Goal: Information Seeking & Learning: Check status

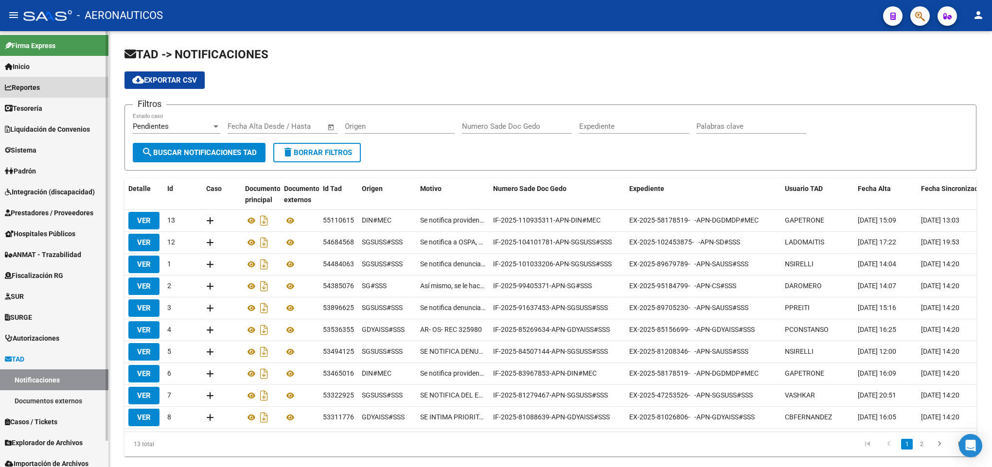
click at [63, 85] on link "Reportes" at bounding box center [54, 87] width 108 height 21
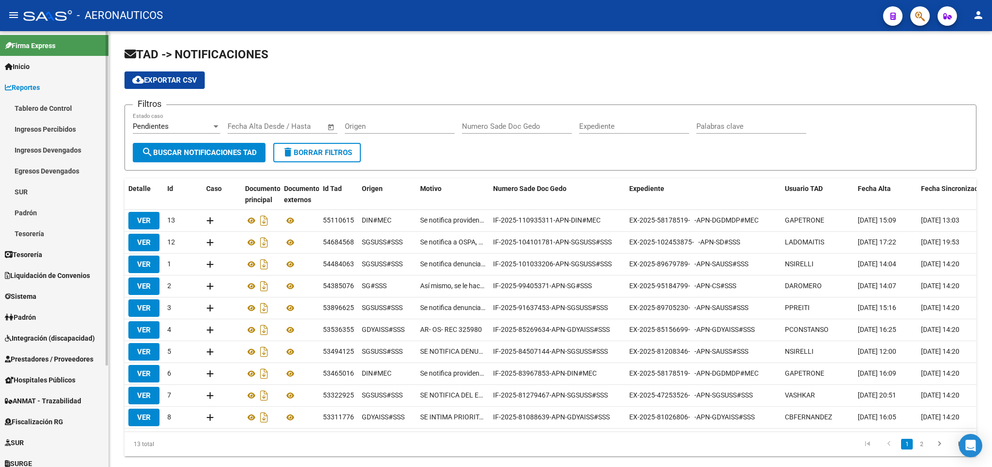
click at [61, 133] on link "Ingresos Percibidos" at bounding box center [54, 129] width 108 height 21
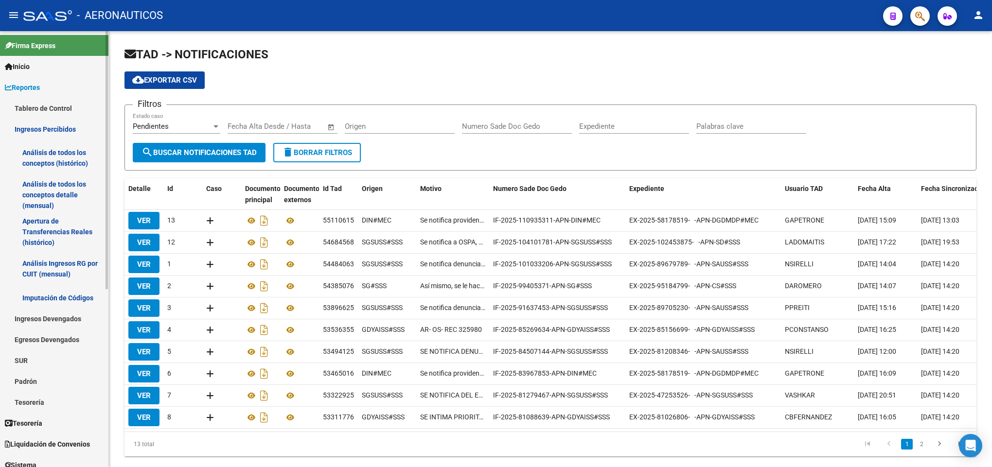
click at [54, 185] on link "Análisis de todos los conceptos detalle (mensual)" at bounding box center [54, 194] width 108 height 37
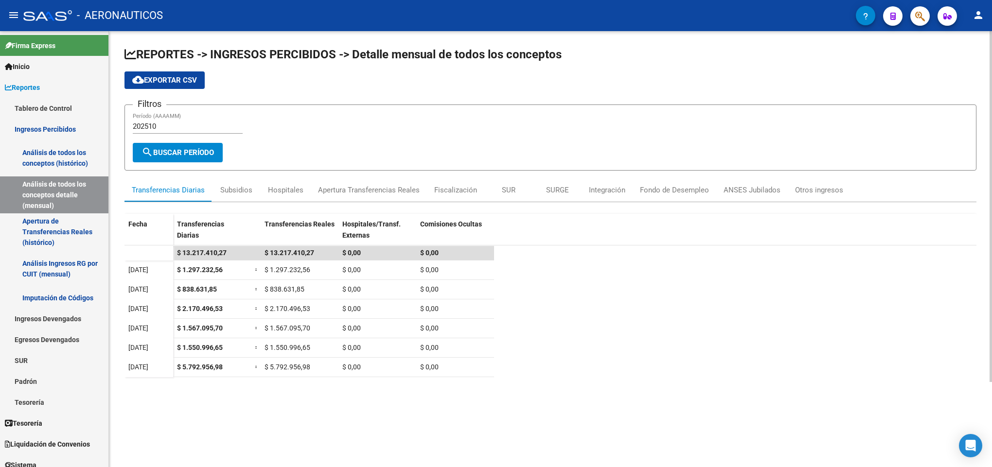
click at [603, 357] on datatable-scroller "$ 13.217.410,27 $ 13.217.410,27 $ 0,00 $ 0,00 [DATE] $ 1.297.232,56 = $ 1.297.2…" at bounding box center [550, 304] width 852 height 117
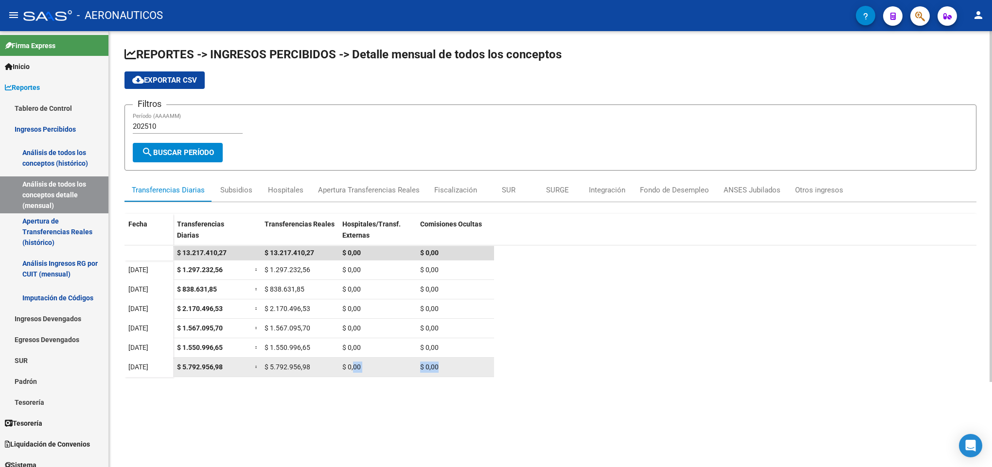
drag, startPoint x: 456, startPoint y: 364, endPoint x: 352, endPoint y: 367, distance: 104.6
click at [352, 367] on div "$ 5.792.956,98 = $ 5.792.956,98 $ 0,00 $ 0,00" at bounding box center [333, 367] width 321 height 19
drag, startPoint x: 182, startPoint y: 373, endPoint x: 275, endPoint y: 385, distance: 93.1
click at [275, 385] on datatable-body "$ 13.217.410,27 $ 13.217.410,27 $ 0,00 $ 0,00 [DATE] $ 1.297.232,56 = $ 1.297.2…" at bounding box center [550, 393] width 852 height 296
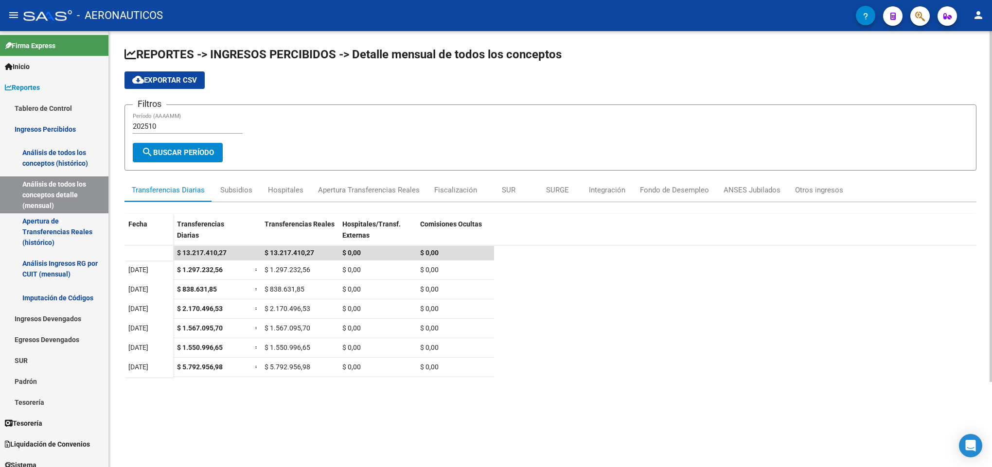
click at [295, 378] on datatable-body "$ 13.217.410,27 $ 13.217.410,27 $ 0,00 $ 0,00 [DATE] $ 1.297.232,56 = $ 1.297.2…" at bounding box center [550, 393] width 852 height 296
click at [305, 366] on span "$ 5.792.956,98" at bounding box center [287, 367] width 46 height 8
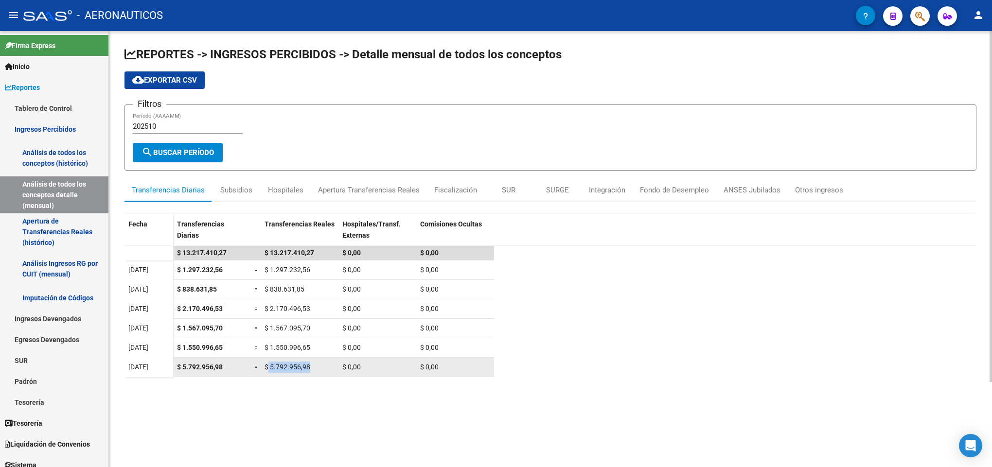
drag, startPoint x: 318, startPoint y: 366, endPoint x: 266, endPoint y: 369, distance: 52.5
click at [266, 369] on div "$ 5.792.956,98" at bounding box center [299, 367] width 70 height 11
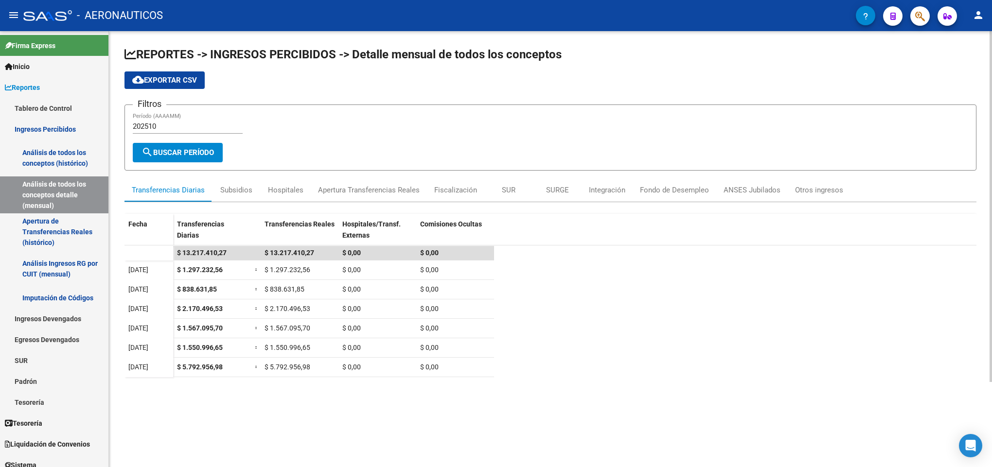
click at [304, 391] on datatable-body "$ 13.217.410,27 $ 13.217.410,27 $ 0,00 $ 0,00 [DATE] $ 1.297.232,56 = $ 1.297.2…" at bounding box center [550, 393] width 852 height 296
